Goal: Navigation & Orientation: Find specific page/section

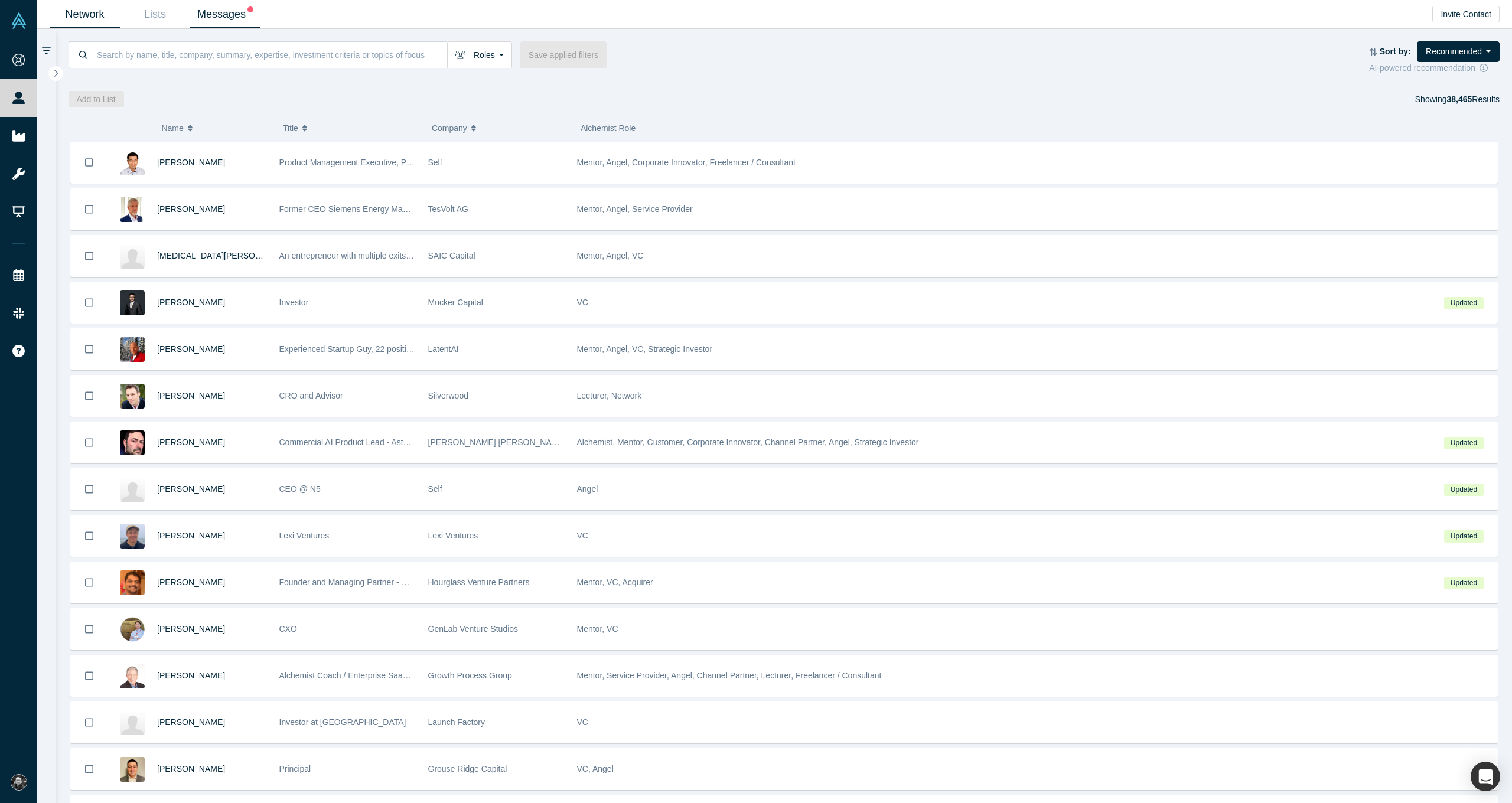
click at [239, 14] on link "Messages" at bounding box center [225, 14] width 71 height 28
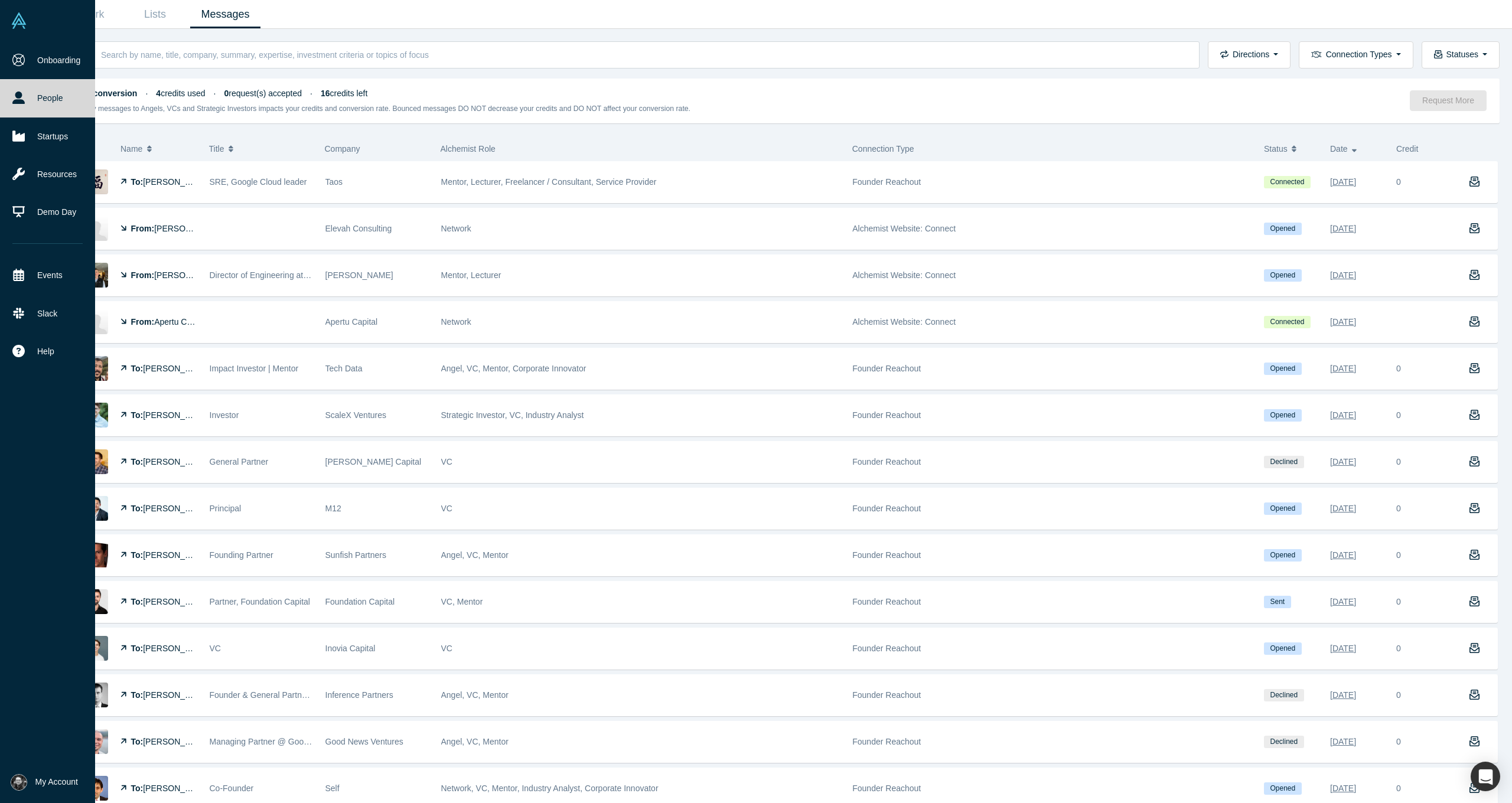
click at [48, 111] on link "People" at bounding box center [47, 97] width 95 height 38
